Goal: Obtain resource: Download file/media

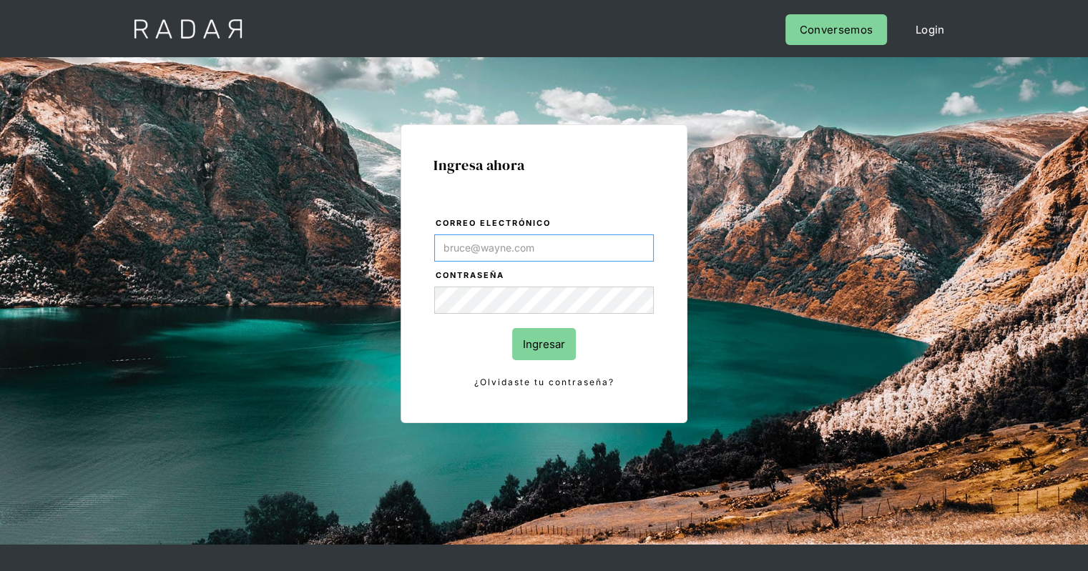
paste input "[PERSON_NAME][EMAIL_ADDRESS][PERSON_NAME][DOMAIN_NAME]"
type input "[PERSON_NAME][EMAIL_ADDRESS][PERSON_NAME][DOMAIN_NAME]"
click at [564, 343] on input "Ingresar" at bounding box center [544, 344] width 64 height 32
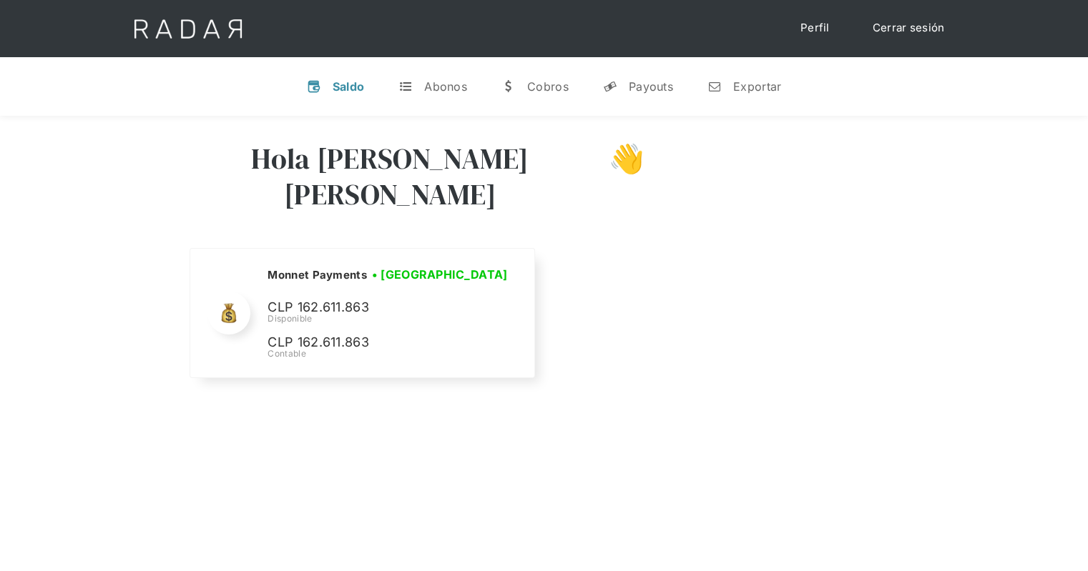
click at [701, 205] on div "Hola [PERSON_NAME] [PERSON_NAME] 👋" at bounding box center [544, 188] width 715 height 122
click at [752, 97] on link "n Exportar" at bounding box center [744, 86] width 97 height 37
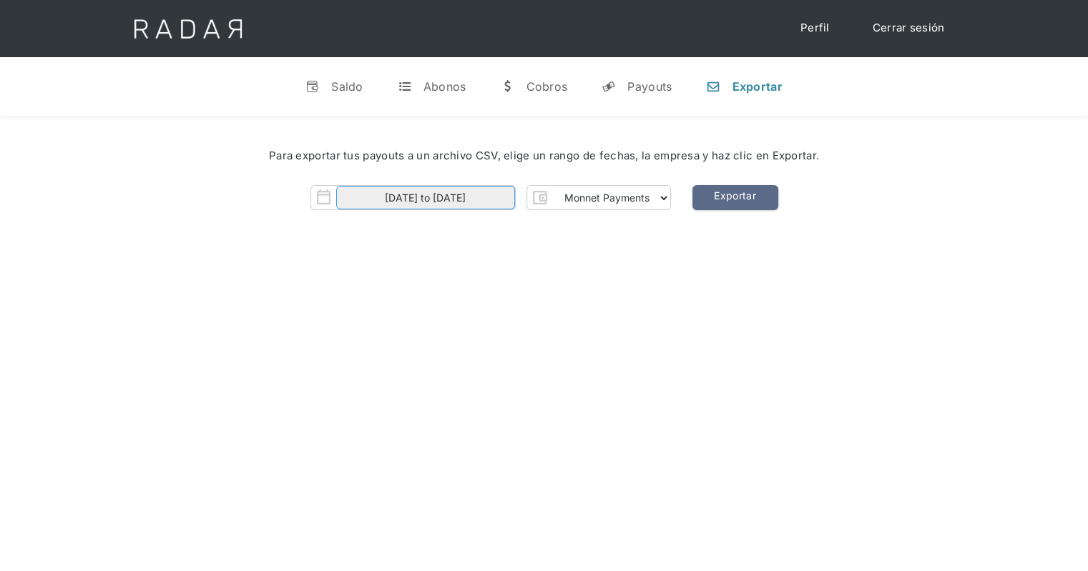
click at [489, 198] on input "[DATE] to [DATE]" at bounding box center [425, 198] width 179 height 24
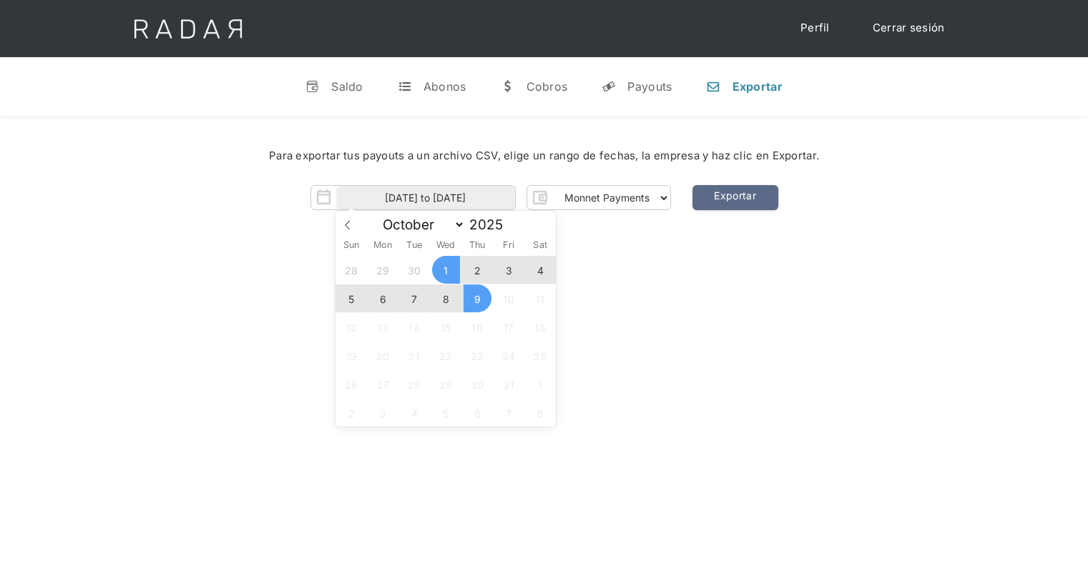
click at [455, 277] on span "1" at bounding box center [446, 270] width 28 height 28
click at [451, 296] on span "8" at bounding box center [446, 299] width 28 height 28
type input "[DATE] to [DATE]"
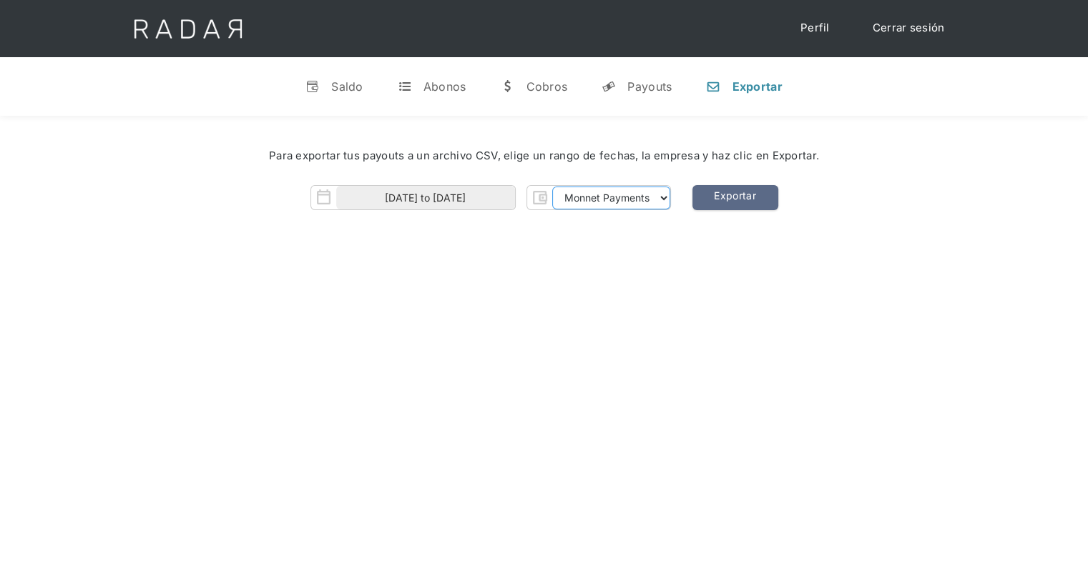
click at [630, 195] on select "Monnet Payments" at bounding box center [611, 198] width 118 height 23
click at [712, 202] on link "Exportar" at bounding box center [735, 197] width 86 height 25
